Goal: Complete application form

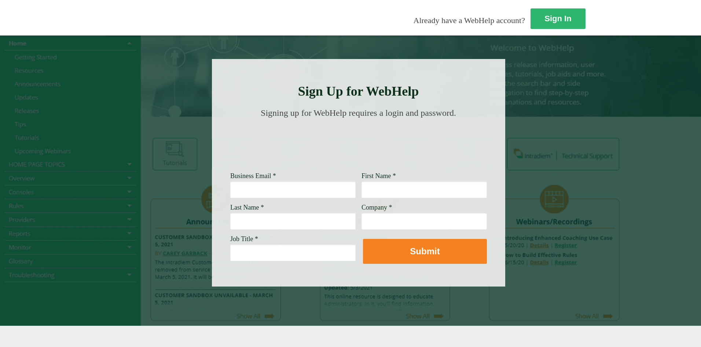
click at [230, 192] on input "Business Email *" at bounding box center [292, 189] width 125 height 17
type input "[PERSON_NAME][EMAIL_ADDRESS][DOMAIN_NAME]"
type input "[PERSON_NAME]"
type input "Roman"
type input "[PERSON_NAME] Fargo Bank, NA"
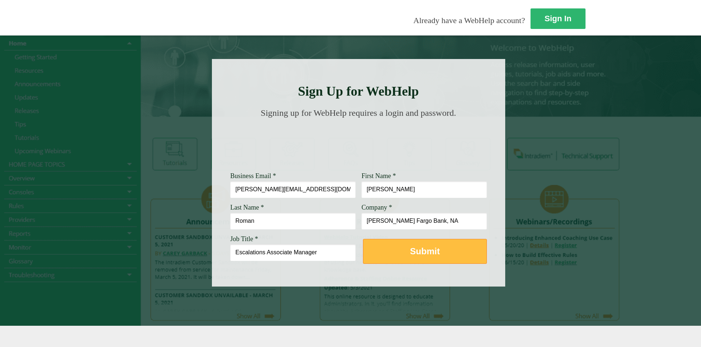
type input "Escalations Associate Manager"
click at [410, 254] on strong "Submit" at bounding box center [425, 252] width 30 height 10
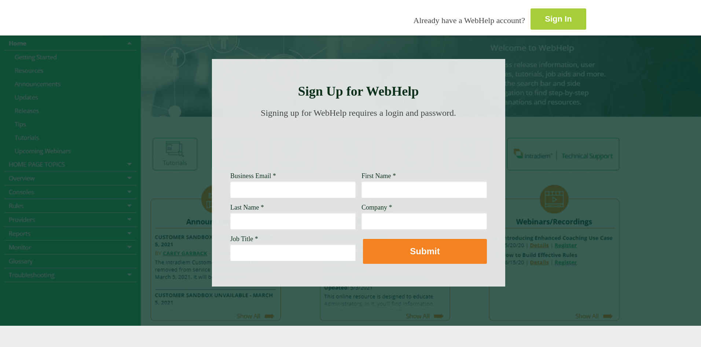
click at [531, 21] on link "Sign In" at bounding box center [559, 18] width 56 height 21
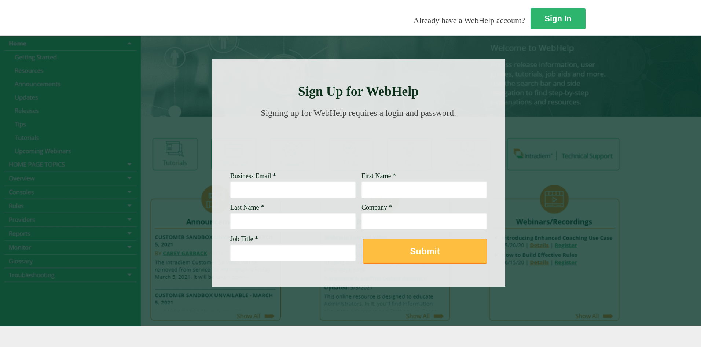
click at [410, 255] on strong "Submit" at bounding box center [425, 252] width 30 height 10
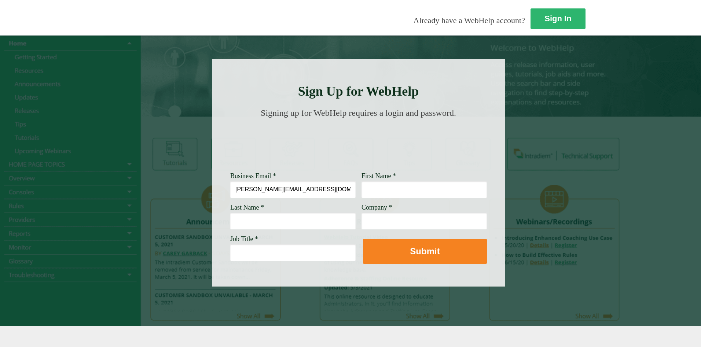
type input "[PERSON_NAME][EMAIL_ADDRESS][DOMAIN_NAME]"
type input "[PERSON_NAME]"
type input "Roman"
type input "[PERSON_NAME] Fargo Bank, NA"
type input "Escalations Associate Manager"
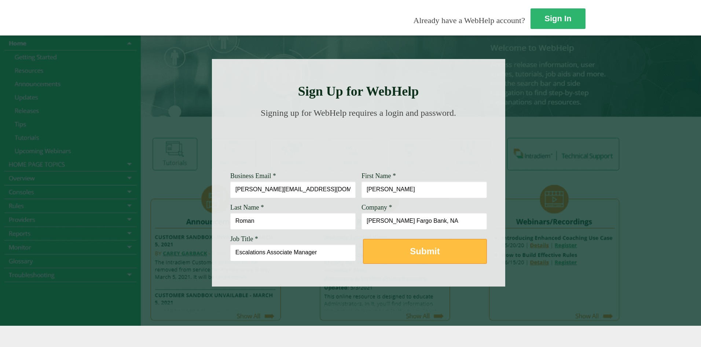
click at [410, 249] on strong "Submit" at bounding box center [425, 252] width 30 height 10
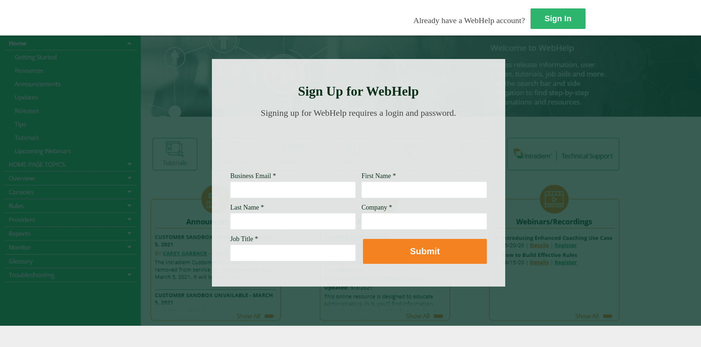
click at [512, 201] on div at bounding box center [350, 180] width 701 height 291
click at [414, 25] on span "Already have a WebHelp account?" at bounding box center [470, 20] width 112 height 9
drag, startPoint x: 143, startPoint y: 194, endPoint x: 139, endPoint y: 194, distance: 3.7
click at [230, 194] on input "Business Email *" at bounding box center [292, 189] width 125 height 17
